Goal: Task Accomplishment & Management: Manage account settings

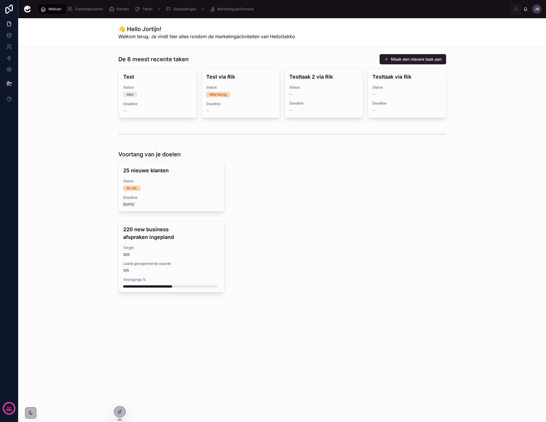
click at [112, 8] on icon "scrollable content" at bounding box center [112, 9] width 6 height 6
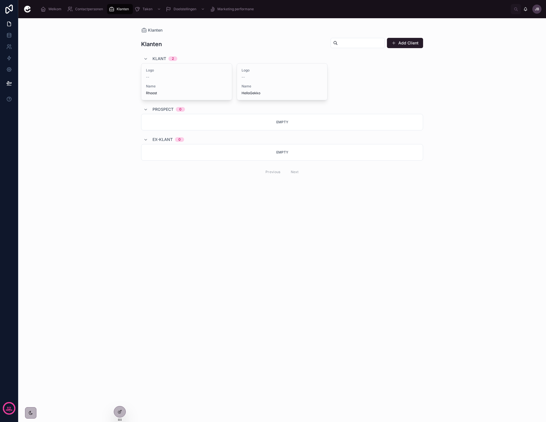
click at [155, 77] on div "--" at bounding box center [186, 77] width 81 height 5
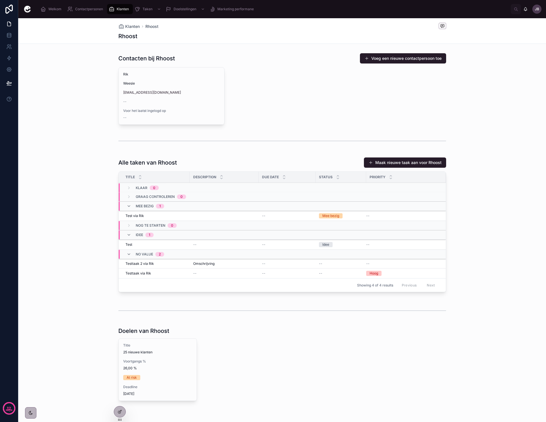
click at [430, 162] on button "Maak nieuwe taak aan voor Rhoost" at bounding box center [405, 162] width 82 height 10
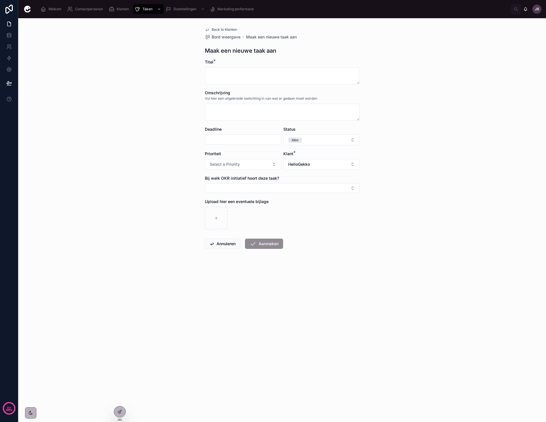
click at [316, 162] on button "HelloGekko" at bounding box center [322, 164] width 76 height 11
click at [308, 194] on div "Rhoost" at bounding box center [321, 196] width 79 height 9
click at [408, 201] on div "Back to Klanten Bord weergave Maak een nieuwe taak aan Maak een nieuwe taak aan…" at bounding box center [282, 220] width 528 height 404
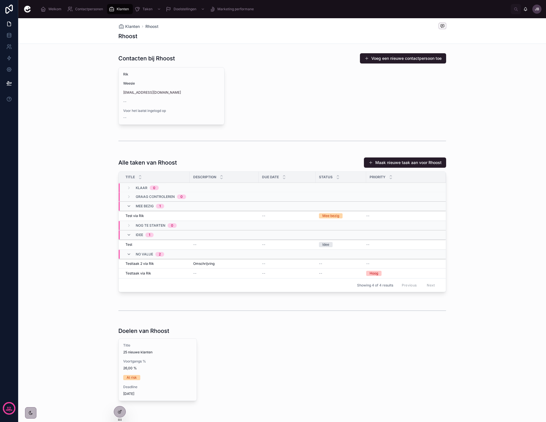
scroll to position [18, 0]
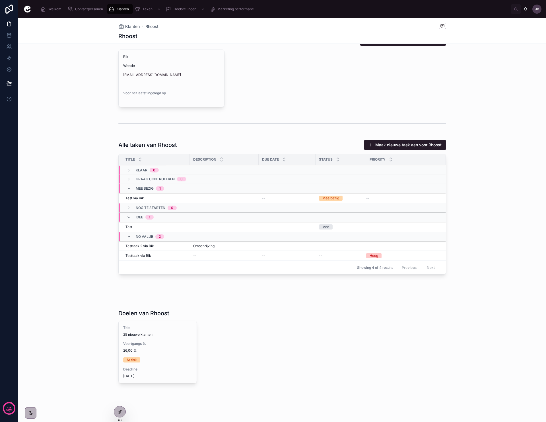
click at [162, 337] on span "25 nieuwe klanten" at bounding box center [157, 334] width 69 height 5
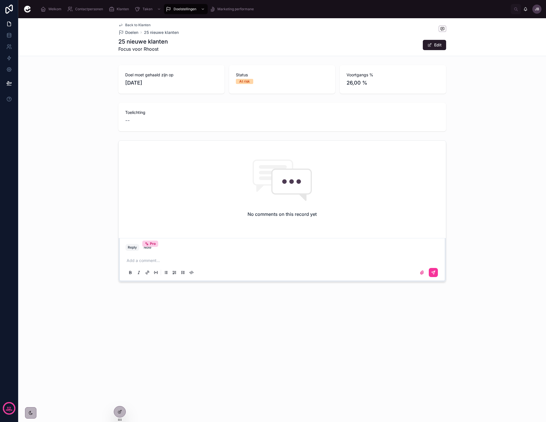
click at [189, 258] on p at bounding box center [284, 261] width 314 height 6
click at [190, 257] on div "Add a comment..." at bounding box center [283, 266] width 314 height 24
click at [130, 31] on span "Doelen" at bounding box center [131, 33] width 13 height 6
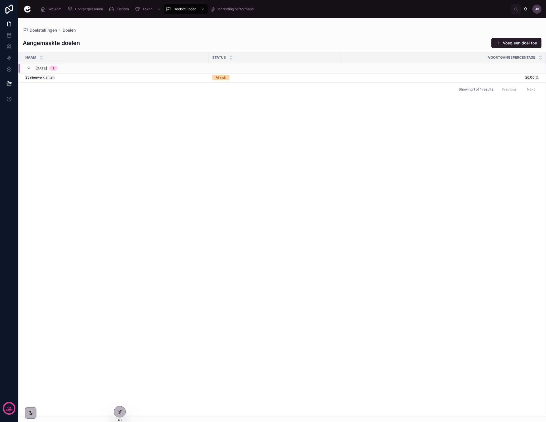
click at [92, 8] on span "Contactpersonen" at bounding box center [89, 9] width 28 height 5
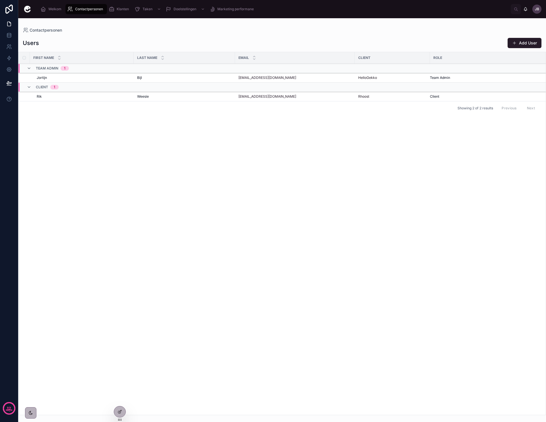
click at [113, 9] on icon "scrollable content" at bounding box center [112, 9] width 6 height 6
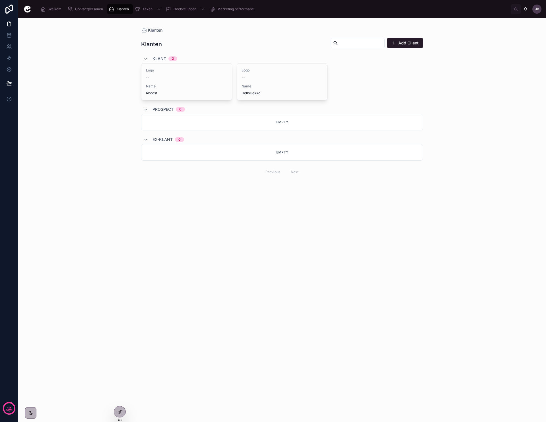
click at [287, 81] on div "Logo -- Name HelloGekko" at bounding box center [282, 81] width 91 height 36
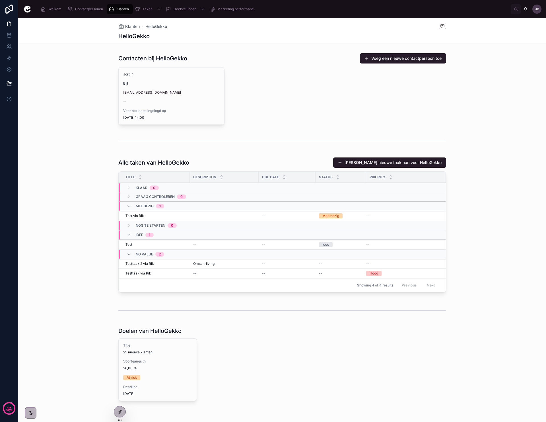
click at [117, 9] on span "Klanten" at bounding box center [123, 9] width 12 height 5
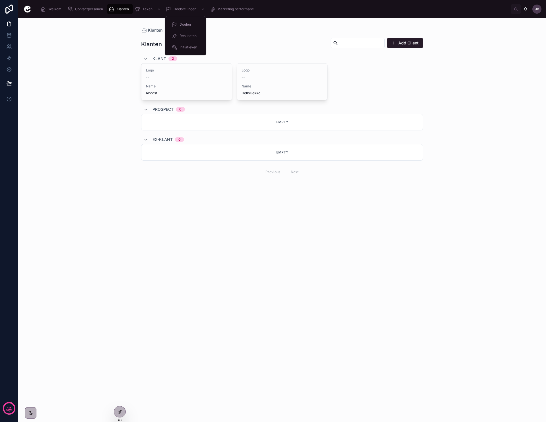
click at [180, 9] on span "Doelstellingen" at bounding box center [185, 9] width 23 height 5
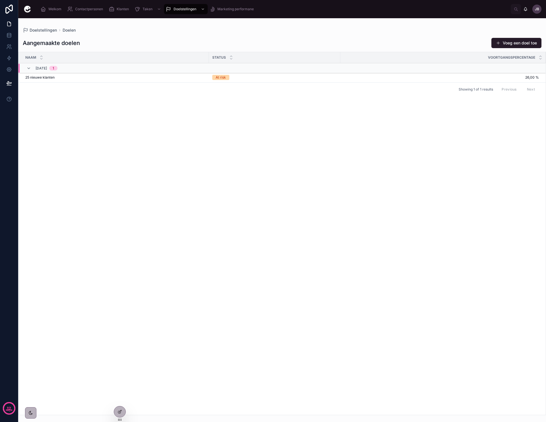
click at [0, 0] on icon at bounding box center [0, 0] width 0 height 0
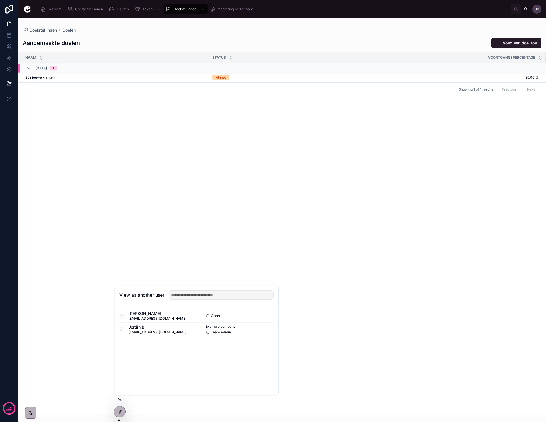
click at [0, 0] on button "Select" at bounding box center [0, 0] width 0 height 0
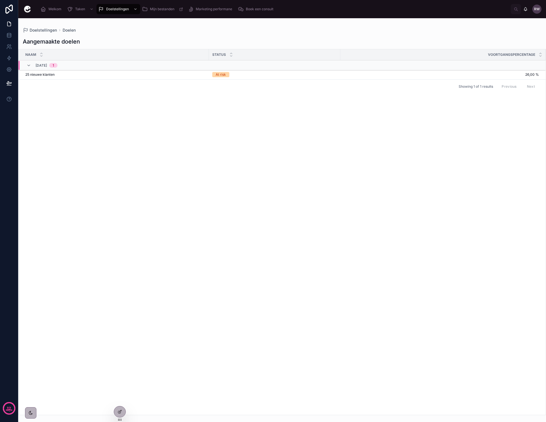
click at [47, 10] on div "Welkom" at bounding box center [51, 9] width 23 height 9
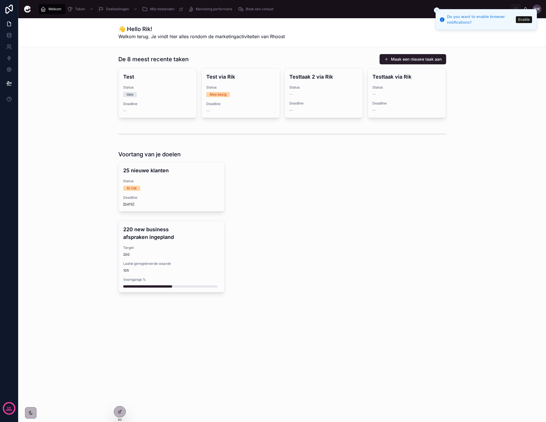
click at [165, 101] on div "Test Status Idee Deadline --" at bounding box center [158, 92] width 78 height 49
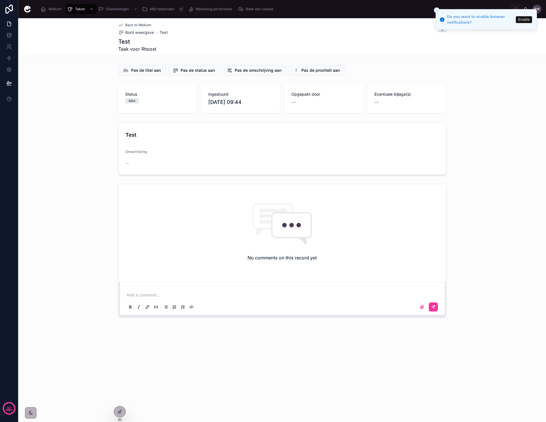
click at [324, 70] on span "Pas de prioriteit aan" at bounding box center [321, 70] width 38 height 6
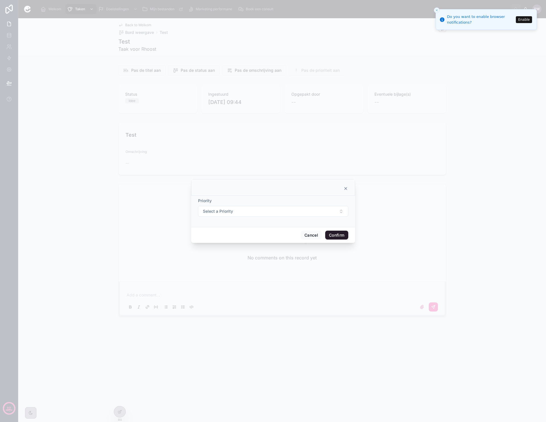
click at [263, 207] on button "Select a Priority" at bounding box center [273, 211] width 150 height 11
drag, startPoint x: 282, startPoint y: 195, endPoint x: 283, endPoint y: 198, distance: 3.3
click at [282, 195] on div at bounding box center [273, 187] width 164 height 17
click at [312, 235] on button "Cancel" at bounding box center [311, 235] width 21 height 9
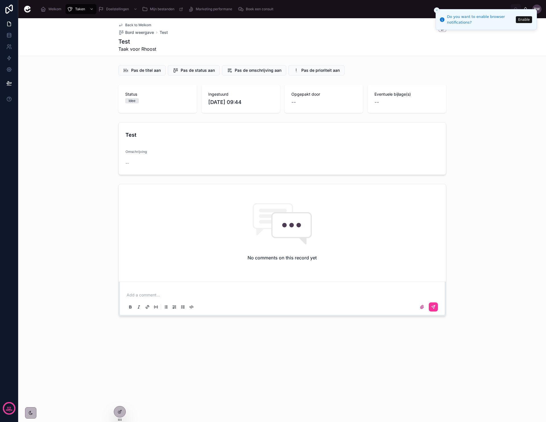
click at [201, 72] on span "Pas de status aan" at bounding box center [198, 70] width 34 height 6
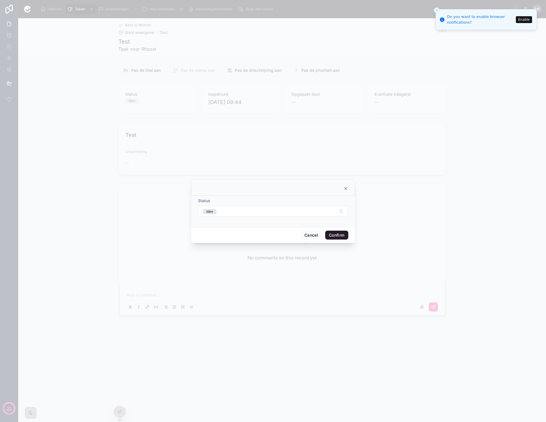
click at [235, 210] on button "Idee" at bounding box center [273, 211] width 150 height 11
drag, startPoint x: 291, startPoint y: 200, endPoint x: 301, endPoint y: 202, distance: 9.9
click at [291, 200] on div "Status" at bounding box center [273, 201] width 150 height 6
click at [317, 233] on button "Cancel" at bounding box center [311, 235] width 21 height 9
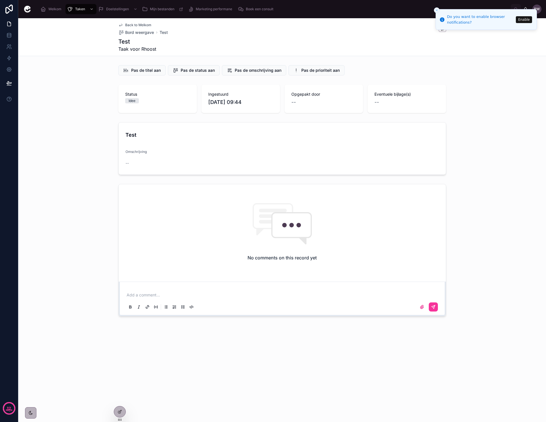
click at [153, 71] on span "Pas de titel aan" at bounding box center [146, 70] width 30 height 6
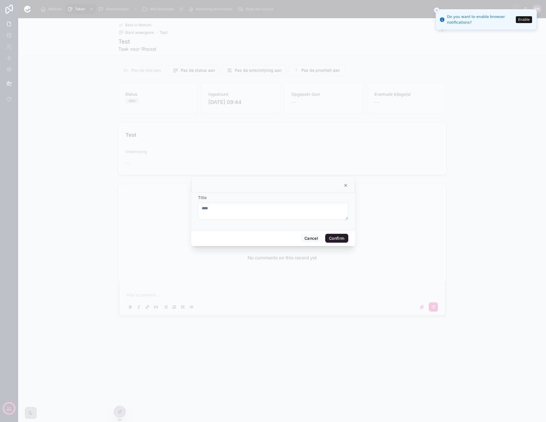
click at [244, 206] on textarea "****" at bounding box center [273, 211] width 150 height 17
drag, startPoint x: 244, startPoint y: 206, endPoint x: 269, endPoint y: 215, distance: 26.6
click at [245, 207] on textarea "****" at bounding box center [273, 211] width 150 height 17
click at [309, 233] on div "Cancel Confirm" at bounding box center [273, 238] width 164 height 16
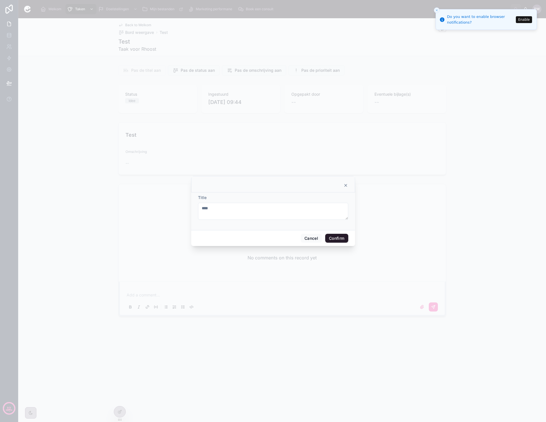
click at [309, 239] on button "Cancel" at bounding box center [311, 238] width 21 height 9
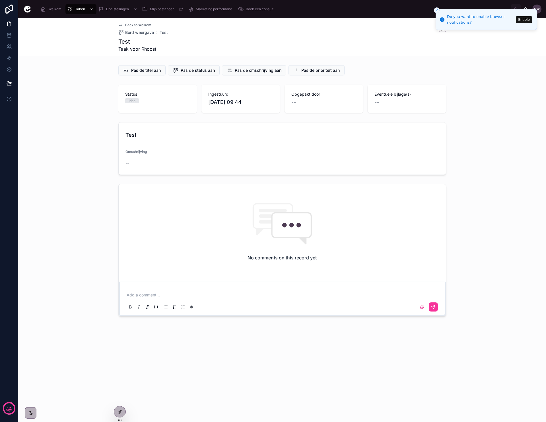
click at [239, 71] on span "Pas de omschrijving aan" at bounding box center [258, 70] width 47 height 6
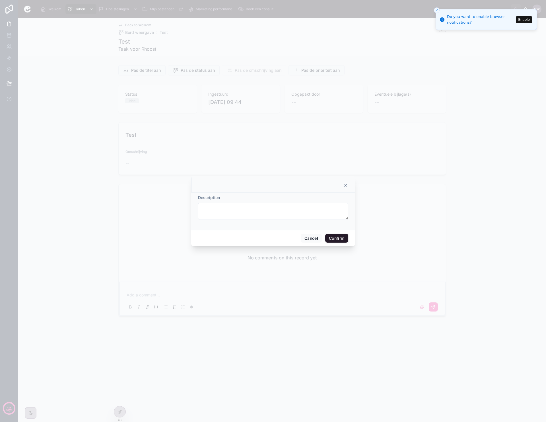
click at [310, 237] on button "Cancel" at bounding box center [311, 238] width 21 height 9
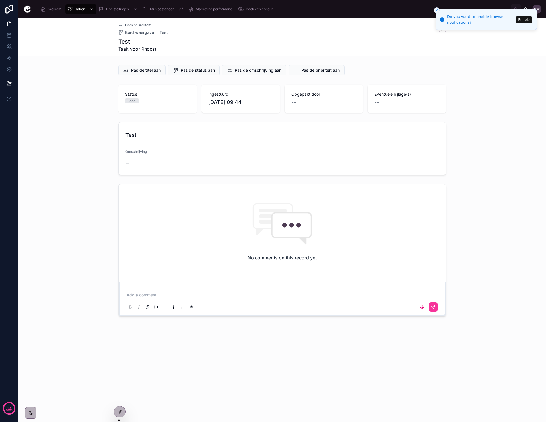
click at [227, 219] on div "No comments on this record yet" at bounding box center [282, 231] width 327 height 95
drag, startPoint x: 205, startPoint y: 265, endPoint x: 209, endPoint y: 277, distance: 12.0
click at [206, 266] on div "No comments on this record yet" at bounding box center [282, 231] width 327 height 95
drag, startPoint x: 208, startPoint y: 282, endPoint x: 209, endPoint y: 285, distance: 3.2
click at [209, 283] on div "Add a comment..." at bounding box center [282, 299] width 327 height 34
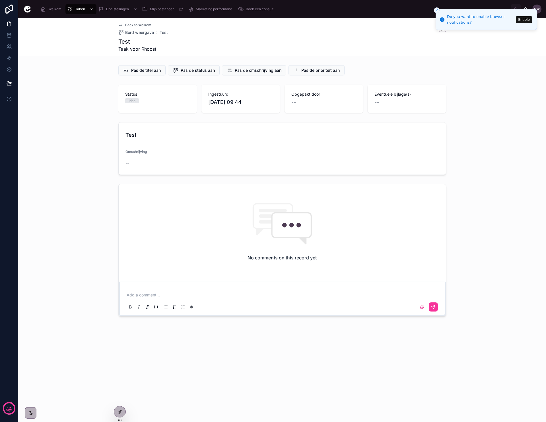
click at [209, 286] on div "Add a comment..." at bounding box center [282, 299] width 327 height 34
click at [210, 289] on div "Add a comment..." at bounding box center [283, 301] width 314 height 24
click at [211, 294] on p at bounding box center [284, 295] width 314 height 6
click at [162, 11] on span "Mijn bestanden" at bounding box center [162, 9] width 24 height 5
click at [204, 8] on span "Marketing performane" at bounding box center [214, 9] width 36 height 5
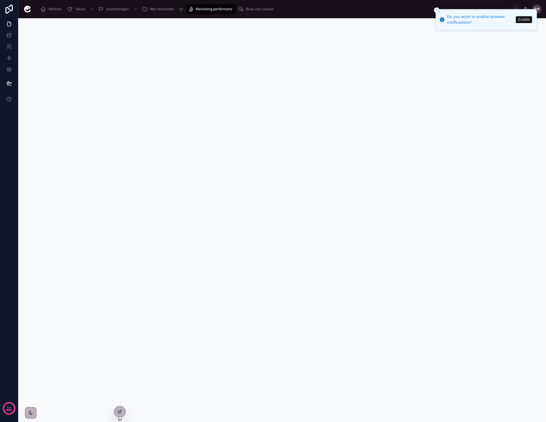
click at [266, 10] on span "Boek een consult" at bounding box center [260, 9] width 28 height 5
click at [52, 11] on div "Welkom" at bounding box center [51, 9] width 23 height 9
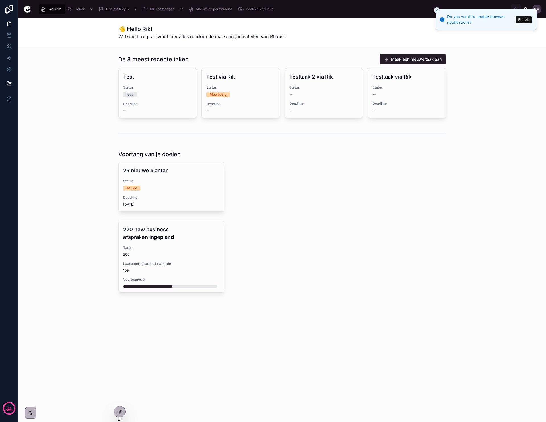
click at [419, 60] on button "Maak een nieuwe taak aan" at bounding box center [413, 59] width 67 height 10
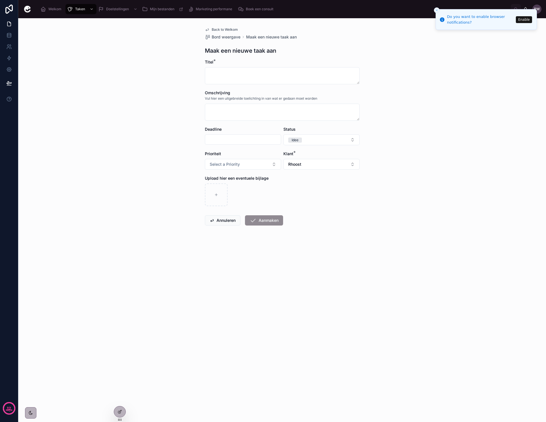
click at [214, 35] on span "Bord weergave" at bounding box center [226, 37] width 29 height 6
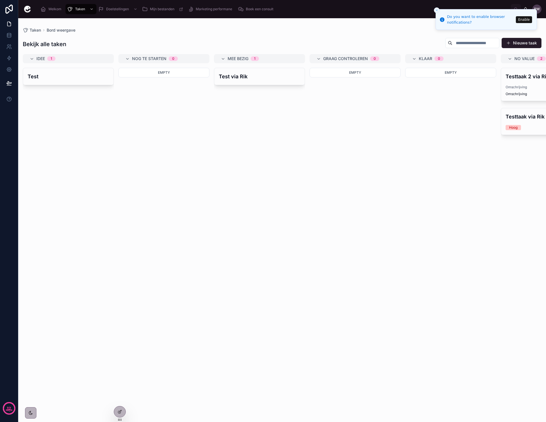
click at [244, 77] on h4 "Test via Rik" at bounding box center [259, 77] width 81 height 8
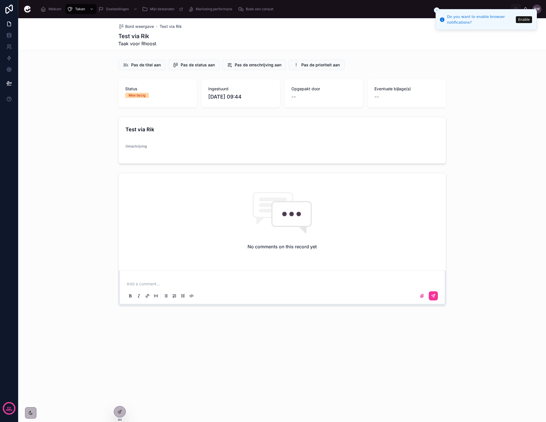
click at [54, 10] on span "Welkom" at bounding box center [54, 9] width 13 height 5
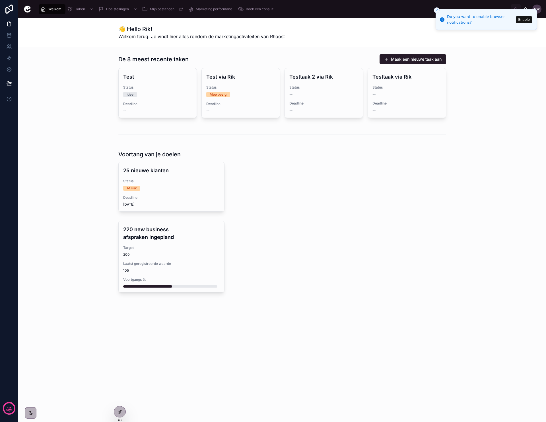
click at [437, 9] on icon "Close toast" at bounding box center [436, 10] width 3 height 3
click at [247, 7] on span "Boek een consult" at bounding box center [260, 9] width 28 height 5
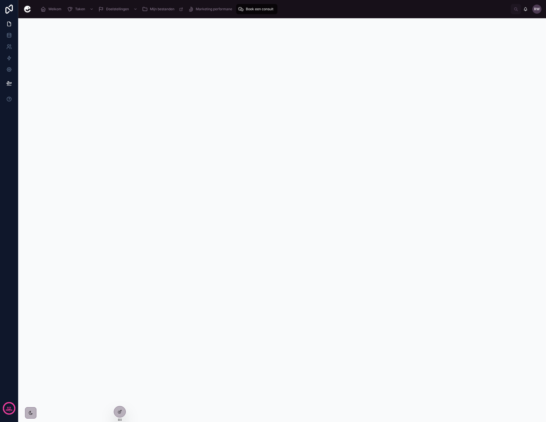
click at [224, 8] on span "Marketing performane" at bounding box center [214, 9] width 36 height 5
click at [179, 10] on icon "scrollable content" at bounding box center [181, 9] width 4 height 4
click at [114, 7] on span "Doelstellingen" at bounding box center [117, 9] width 23 height 5
click at [184, 74] on div "25 nieuwe klanten 25 nieuwe klanten" at bounding box center [115, 74] width 180 height 5
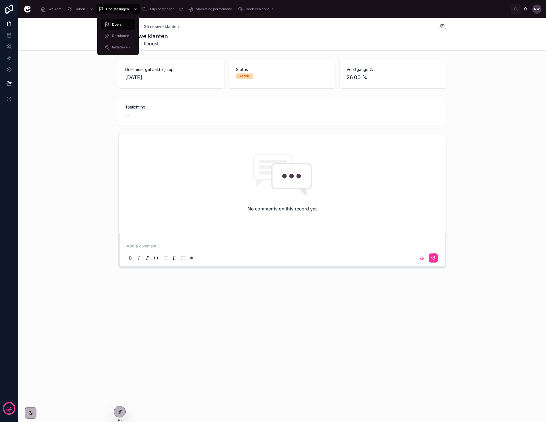
click at [114, 5] on div "Doelstellingen" at bounding box center [118, 9] width 40 height 9
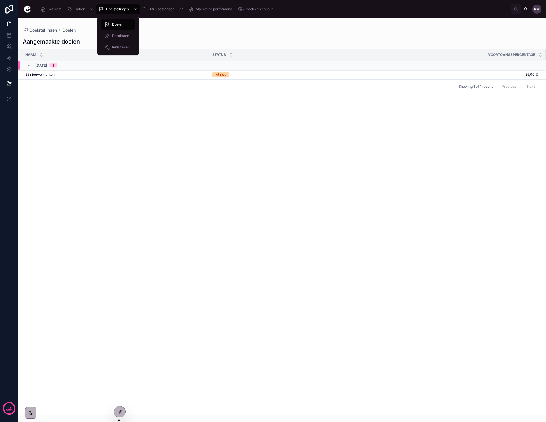
click at [114, 35] on span "Resultaten" at bounding box center [120, 36] width 17 height 5
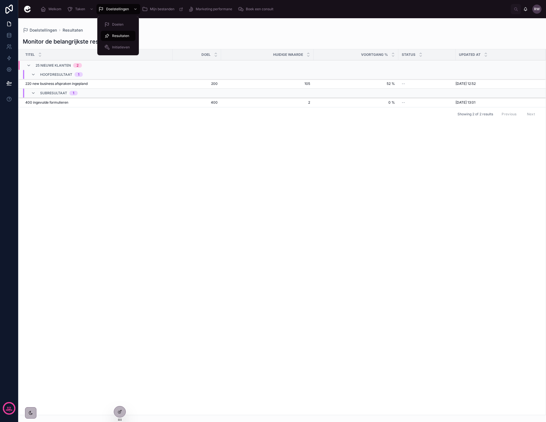
click at [114, 47] on span "Initiatieven" at bounding box center [121, 47] width 18 height 5
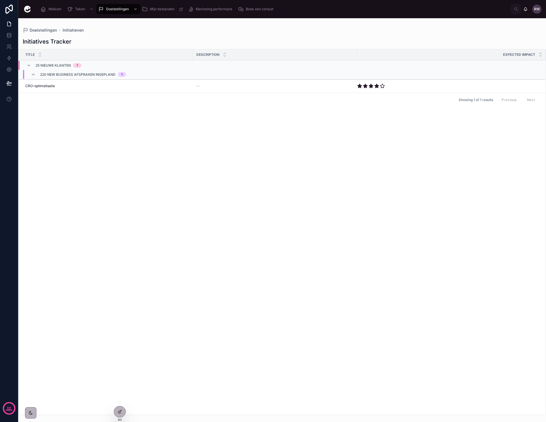
click at [134, 126] on div "Title Description Expected impact 25 nieuwe klanten 1 220 new business afsprake…" at bounding box center [283, 232] width 528 height 366
click at [96, 87] on div "CRO-optimalisatie CRO-optimalisatie" at bounding box center [107, 86] width 164 height 5
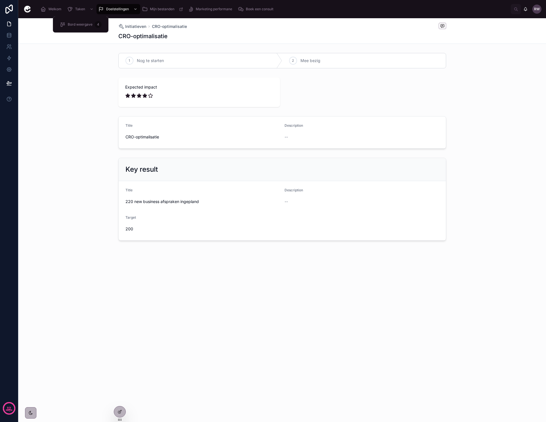
click at [79, 9] on span "Taken" at bounding box center [80, 9] width 10 height 5
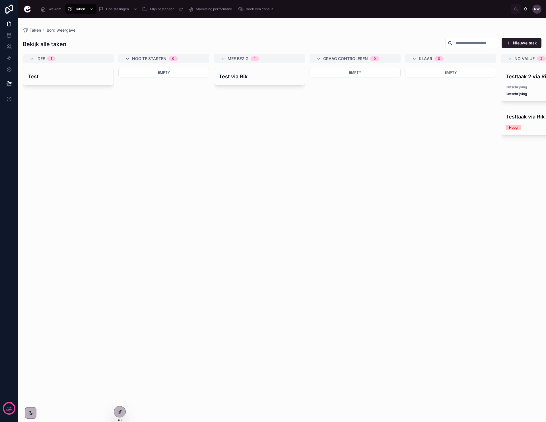
click at [58, 7] on span "Welkom" at bounding box center [54, 9] width 13 height 5
